Goal: Transaction & Acquisition: Book appointment/travel/reservation

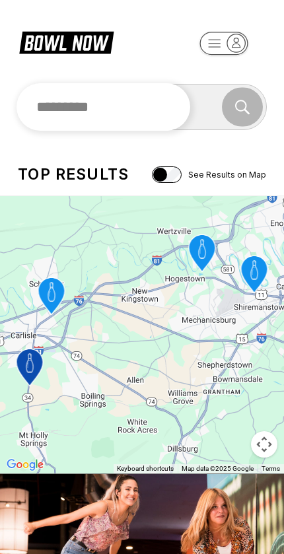
click at [81, 110] on input "text" at bounding box center [104, 107] width 174 height 48
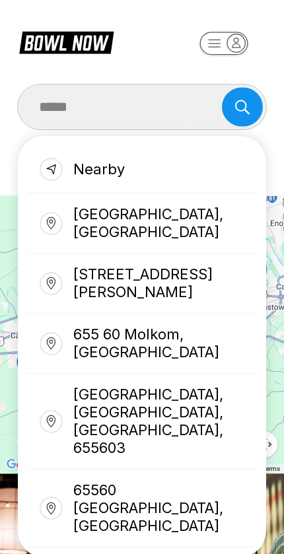
click at [90, 220] on div "[GEOGRAPHIC_DATA], [GEOGRAPHIC_DATA]" at bounding box center [142, 223] width 228 height 60
type input "**********"
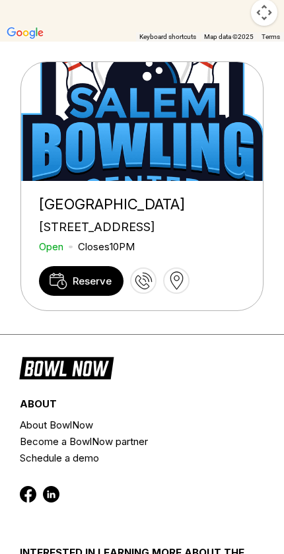
scroll to position [432, 0]
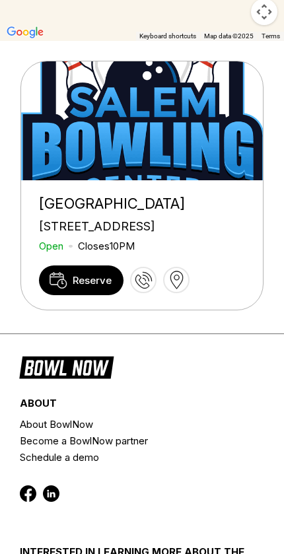
click at [77, 287] on span "Reserve" at bounding box center [92, 280] width 39 height 13
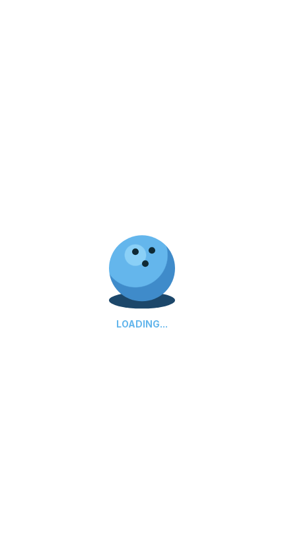
scroll to position [0, 0]
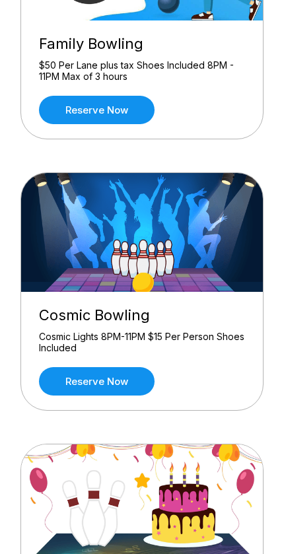
click at [88, 369] on link "Reserve now" at bounding box center [97, 381] width 116 height 28
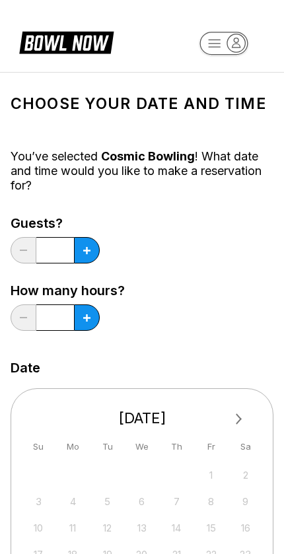
click at [84, 251] on icon at bounding box center [86, 250] width 7 height 7
click at [83, 250] on icon at bounding box center [86, 250] width 7 height 7
click at [83, 257] on button at bounding box center [87, 250] width 26 height 26
type input "*"
click at [87, 263] on button at bounding box center [87, 250] width 26 height 26
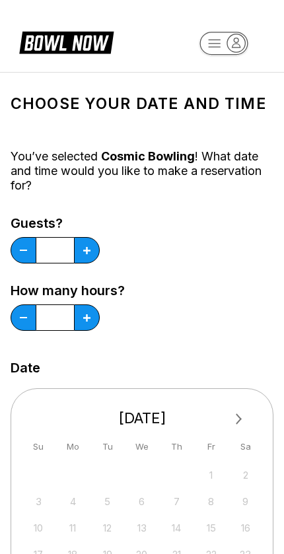
click at [85, 263] on button at bounding box center [87, 250] width 26 height 26
type input "*"
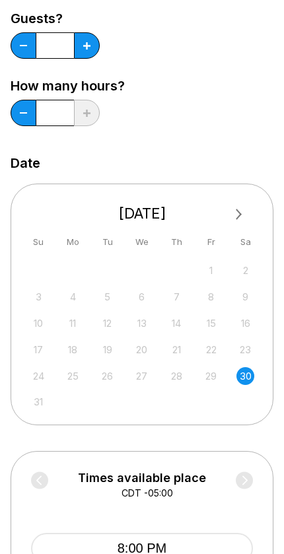
scroll to position [234, 0]
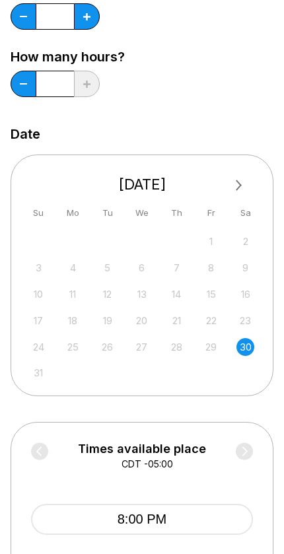
click at [254, 344] on div "30" at bounding box center [245, 347] width 18 height 18
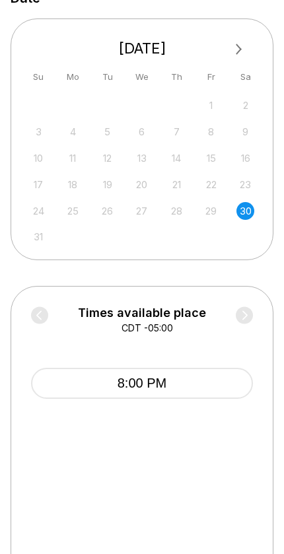
click at [199, 384] on button "8:00 PM" at bounding box center [142, 383] width 222 height 31
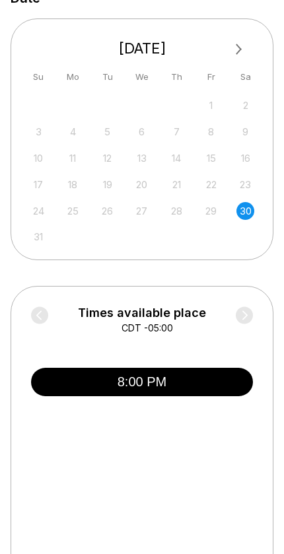
scroll to position [370, 0]
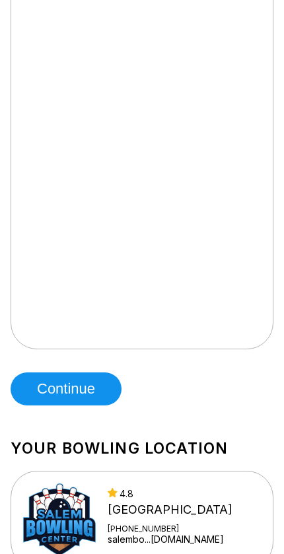
click at [65, 392] on button "Continue" at bounding box center [66, 388] width 111 height 33
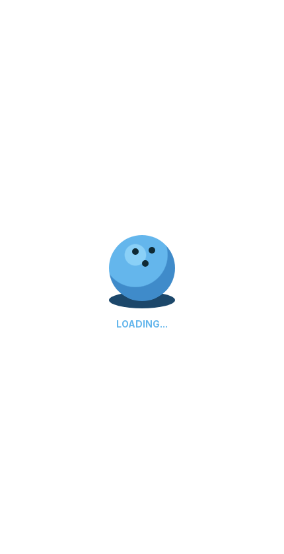
scroll to position [0, 0]
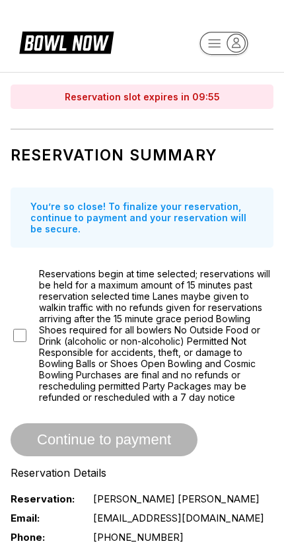
click at [27, 337] on div "Reservations begin at time selected; reservations will be held for a maximum am…" at bounding box center [142, 335] width 263 height 135
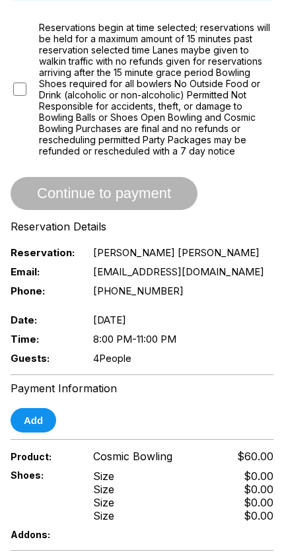
click at [32, 426] on button "Add" at bounding box center [34, 420] width 46 height 24
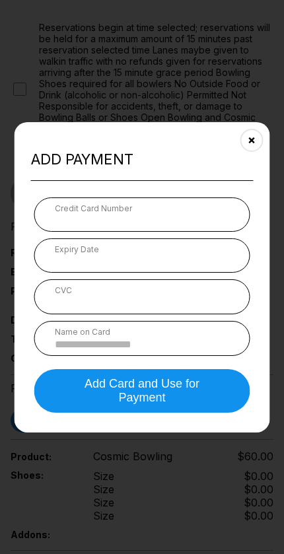
click at [253, 145] on icon "Close" at bounding box center [251, 140] width 11 height 11
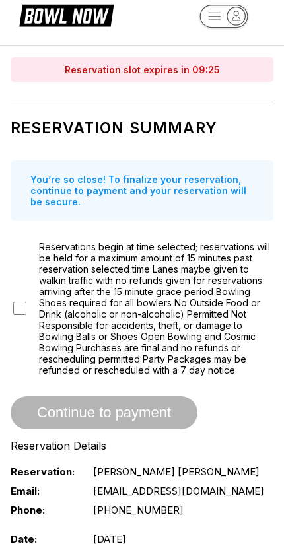
scroll to position [0, 0]
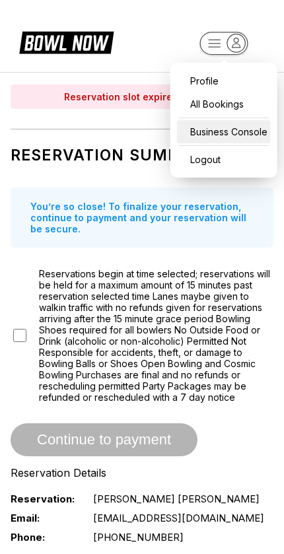
click at [204, 130] on div "Business Console" at bounding box center [224, 131] width 94 height 23
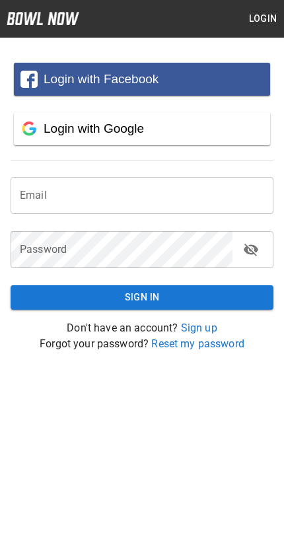
click at [61, 203] on input "email" at bounding box center [142, 195] width 263 height 37
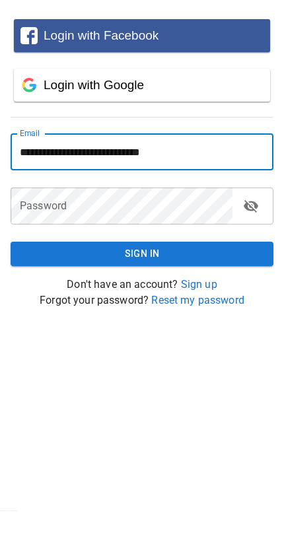
type input "**********"
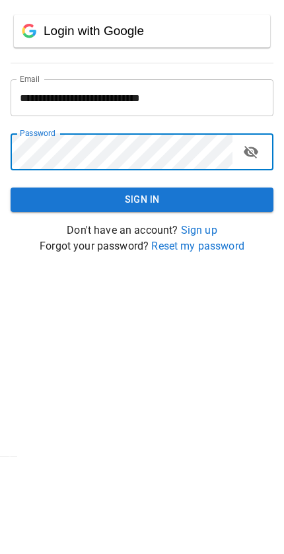
scroll to position [61, 0]
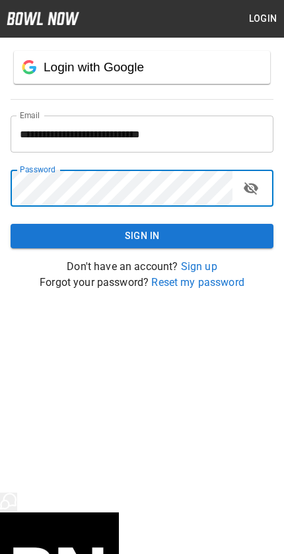
click at [257, 189] on icon "toggle password visibility" at bounding box center [251, 188] width 16 height 16
click at [80, 234] on button "Sign In" at bounding box center [142, 236] width 263 height 24
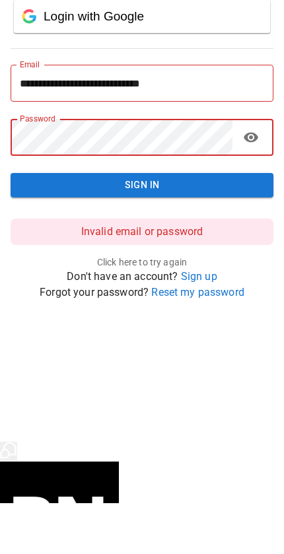
click at [63, 224] on button "Sign In" at bounding box center [142, 236] width 263 height 24
click at [46, 224] on button "Sign In" at bounding box center [142, 236] width 263 height 24
